Goal: Task Accomplishment & Management: Use online tool/utility

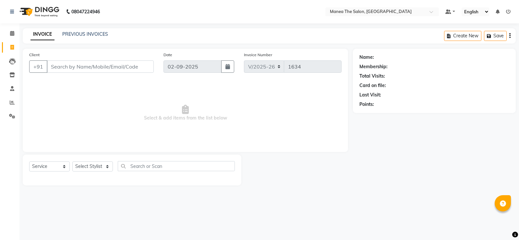
select select "5514"
select select "service"
click at [107, 164] on select "Select Stylist [PERSON_NAME] [PERSON_NAME] [PERSON_NAME] [PERSON_NAME] [PERSON_…" at bounding box center [92, 166] width 41 height 10
select select "90675"
click at [72, 161] on select "Select Stylist [PERSON_NAME] [PERSON_NAME] [PERSON_NAME] [PERSON_NAME] [PERSON_…" at bounding box center [92, 166] width 41 height 10
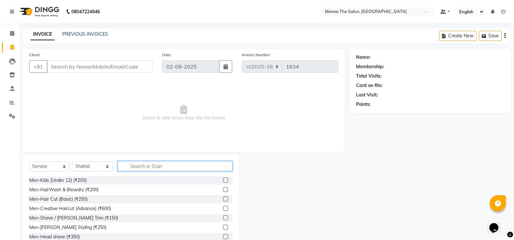
click at [164, 165] on input "text" at bounding box center [175, 166] width 115 height 10
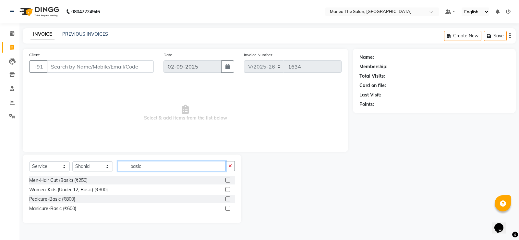
type input "basic"
click at [229, 181] on label at bounding box center [227, 179] width 5 height 5
click at [229, 181] on input "checkbox" at bounding box center [227, 180] width 4 height 4
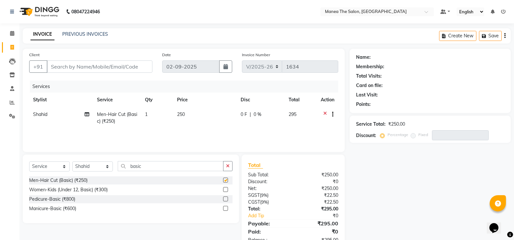
checkbox input "false"
click at [153, 164] on input "basic" at bounding box center [171, 166] width 106 height 10
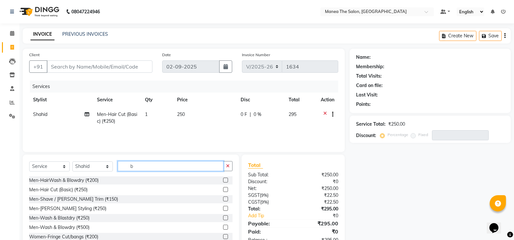
type input "b"
click at [223, 199] on label at bounding box center [225, 198] width 5 height 5
click at [223, 199] on input "checkbox" at bounding box center [225, 199] width 4 height 4
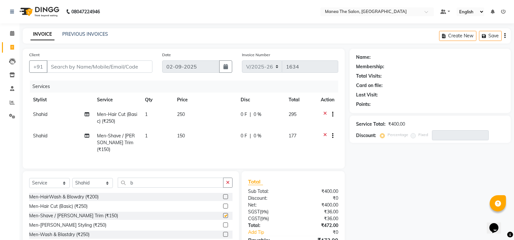
checkbox input "false"
click at [140, 64] on input "Client" at bounding box center [100, 66] width 106 height 12
type input "7"
type input "0"
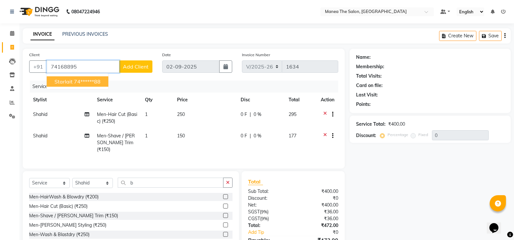
click at [94, 80] on ngb-highlight "74******88" at bounding box center [87, 81] width 27 height 6
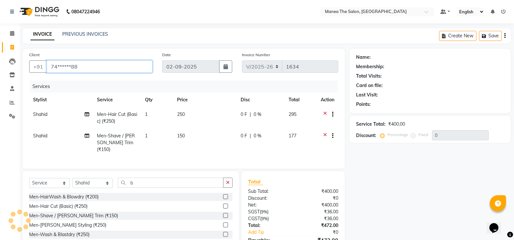
type input "74******88"
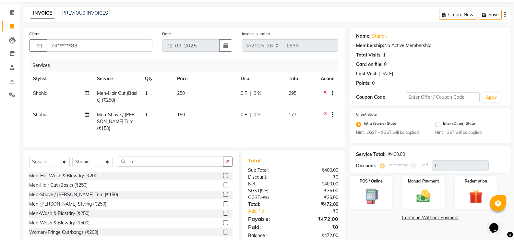
scroll to position [35, 0]
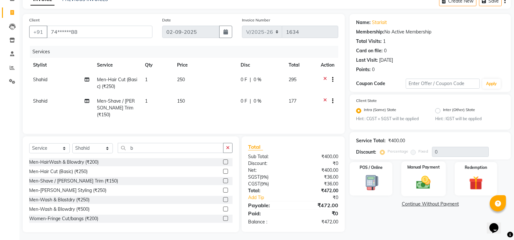
click at [426, 187] on img at bounding box center [423, 182] width 23 height 17
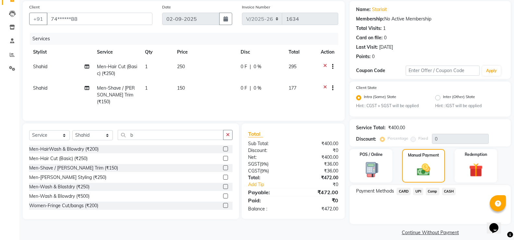
scroll to position [55, 0]
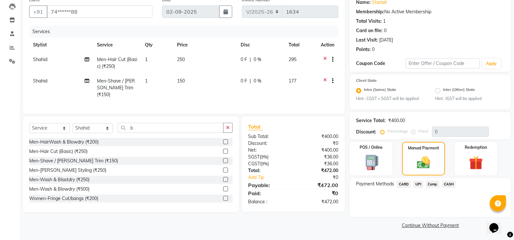
click at [419, 184] on span "UPI" at bounding box center [418, 183] width 10 height 7
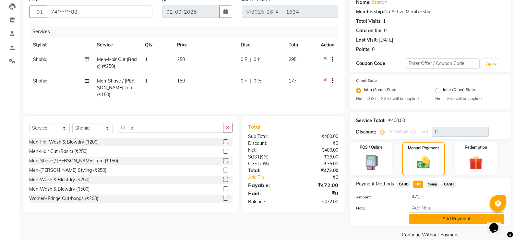
click at [450, 219] on button "Add Payment" at bounding box center [456, 218] width 95 height 10
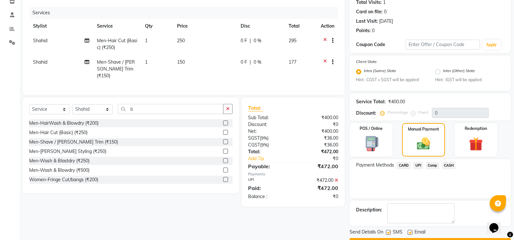
scroll to position [91, 0]
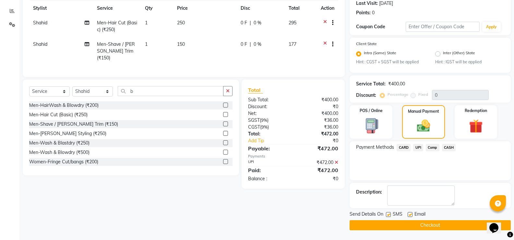
click at [448, 225] on button "Checkout" at bounding box center [430, 225] width 161 height 10
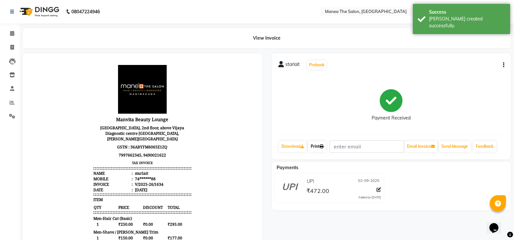
click at [321, 145] on link "Print" at bounding box center [317, 146] width 18 height 11
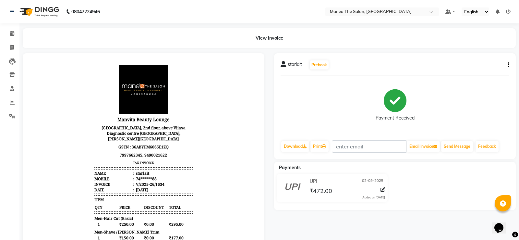
select select "5514"
select select "service"
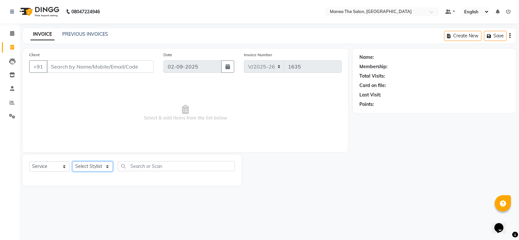
click at [108, 166] on select "Select Stylist [PERSON_NAME] [PERSON_NAME] [PERSON_NAME] [PERSON_NAME] [PERSON_…" at bounding box center [92, 166] width 41 height 10
